Goal: Transaction & Acquisition: Purchase product/service

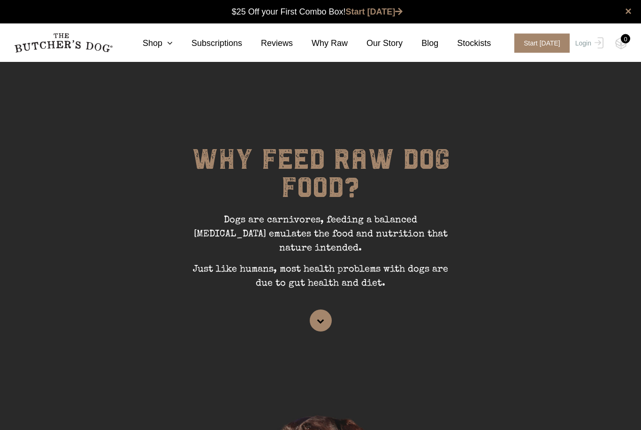
scroll to position [0, 0]
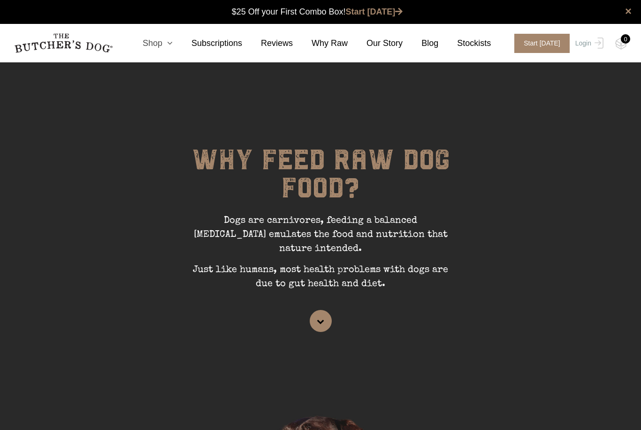
click at [172, 40] on icon at bounding box center [167, 43] width 10 height 8
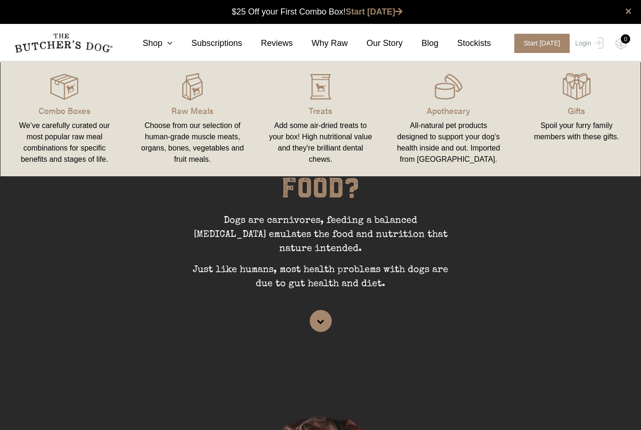
click at [183, 142] on div "Choose from our selection of human-grade muscle meats, organs, bones, vegetable…" at bounding box center [193, 142] width 106 height 45
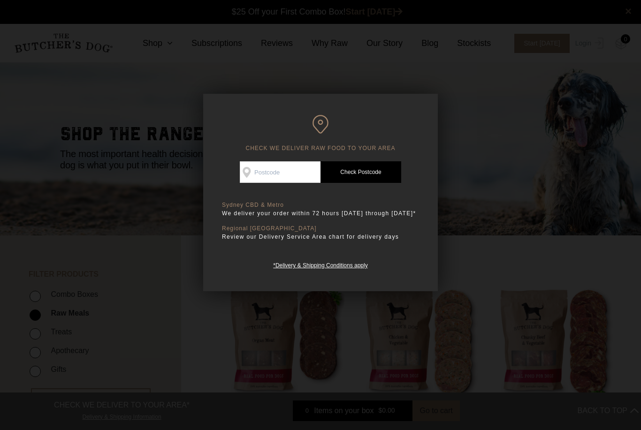
scroll to position [0, 0]
click at [290, 152] on div "CHECK WE DELIVER RAW FOOD TO YOUR AREA Good news! We deliver to your area Check…" at bounding box center [320, 193] width 235 height 198
click at [285, 173] on input "Check Availability At" at bounding box center [280, 172] width 81 height 22
type input "2259"
click at [373, 171] on link "Check Postcode" at bounding box center [360, 172] width 81 height 22
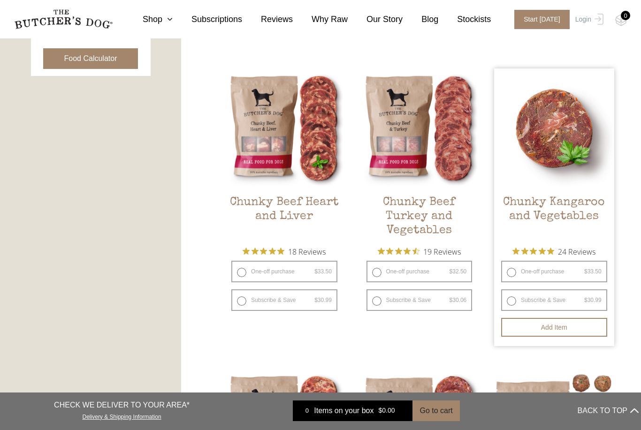
scroll to position [500, 0]
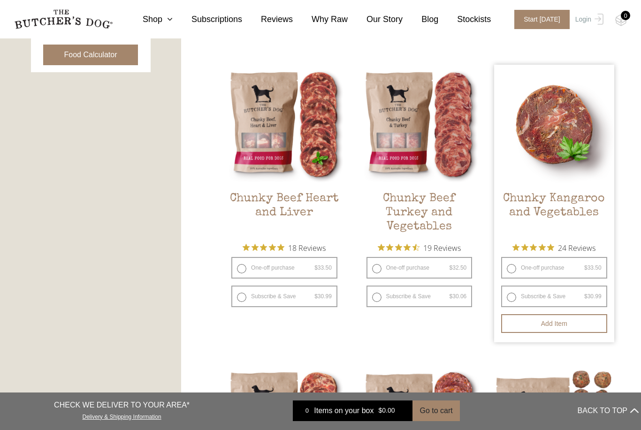
click at [566, 207] on h2 "Chunky Kangaroo and Vegetables" at bounding box center [554, 214] width 120 height 44
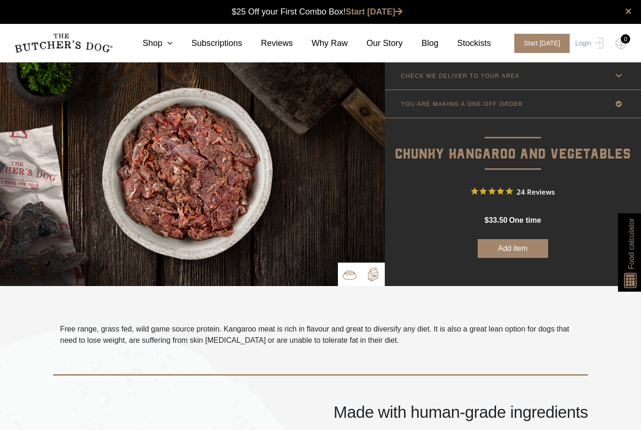
click at [379, 281] on img at bounding box center [373, 274] width 14 height 14
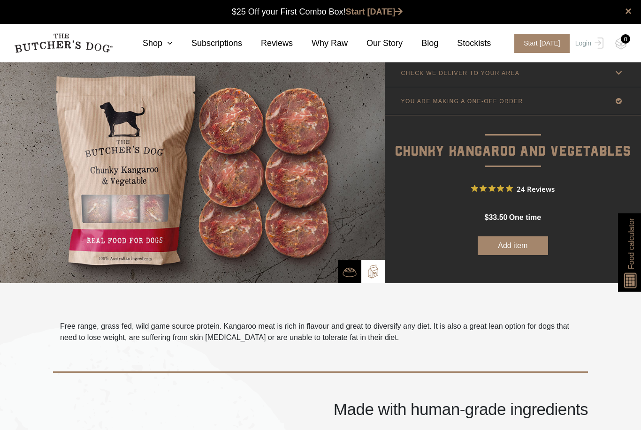
scroll to position [4, 0]
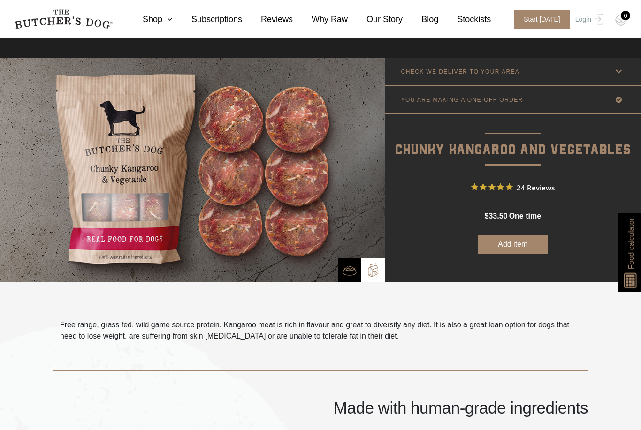
click at [616, 101] on icon at bounding box center [619, 100] width 12 height 12
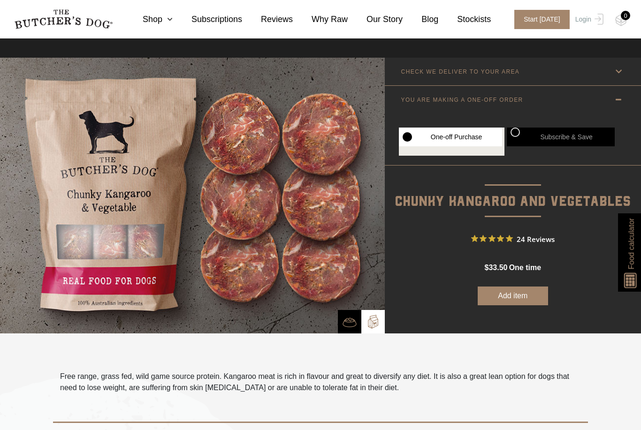
click at [511, 135] on label "Subscribe & Save" at bounding box center [561, 137] width 108 height 19
radio input "true"
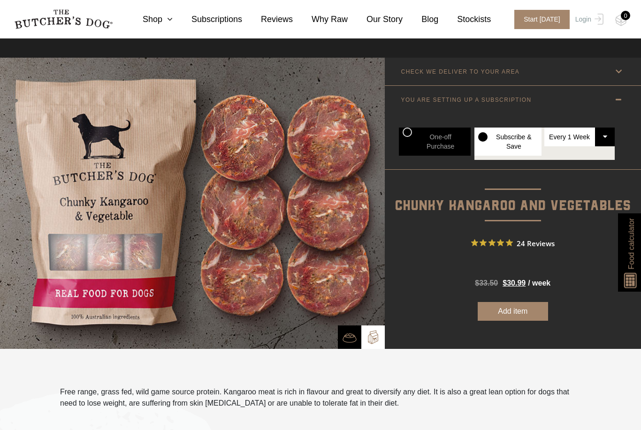
click at [408, 136] on label "One-off Purchase" at bounding box center [435, 142] width 72 height 28
radio input "true"
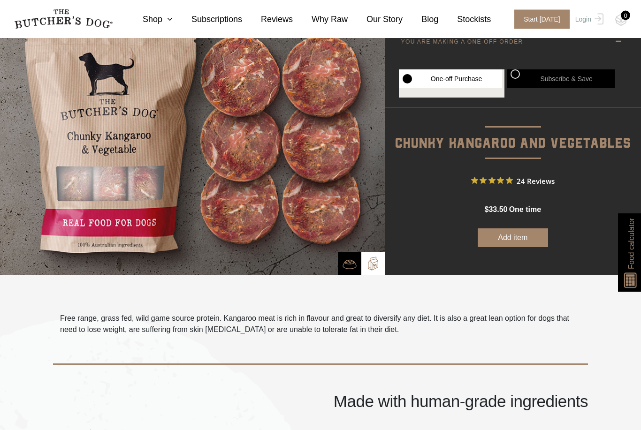
scroll to position [0, 0]
